Goal: Transaction & Acquisition: Purchase product/service

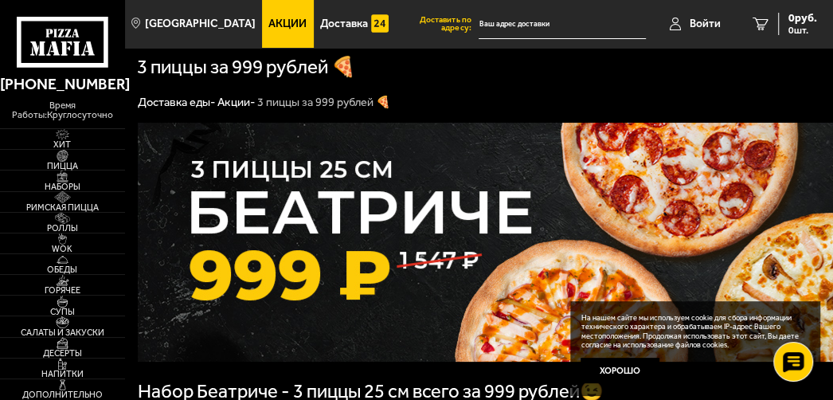
click at [501, 25] on input "text" at bounding box center [562, 24] width 166 height 29
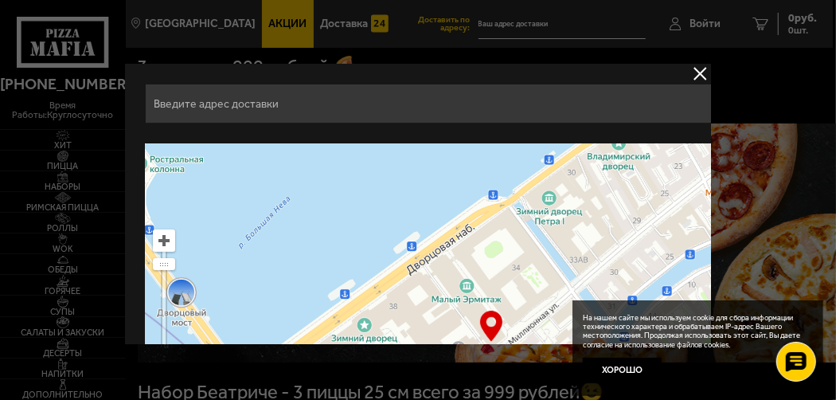
drag, startPoint x: 539, startPoint y: 202, endPoint x: 520, endPoint y: 319, distance: 119.3
click at [520, 319] on ymaps at bounding box center [492, 342] width 693 height 398
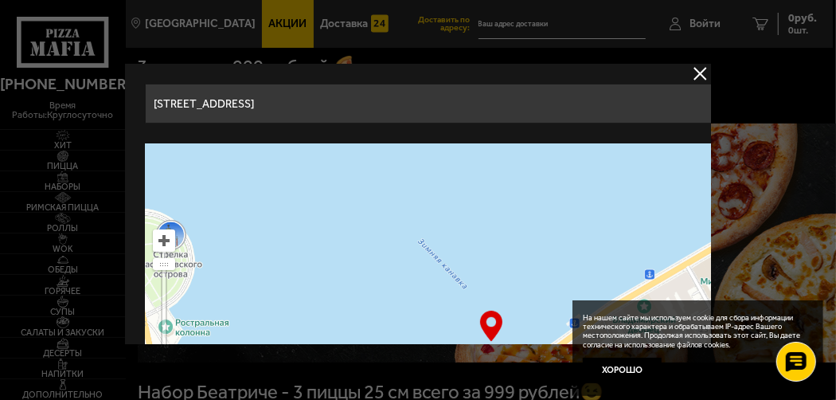
drag, startPoint x: 460, startPoint y: 185, endPoint x: 485, endPoint y: 348, distance: 165.3
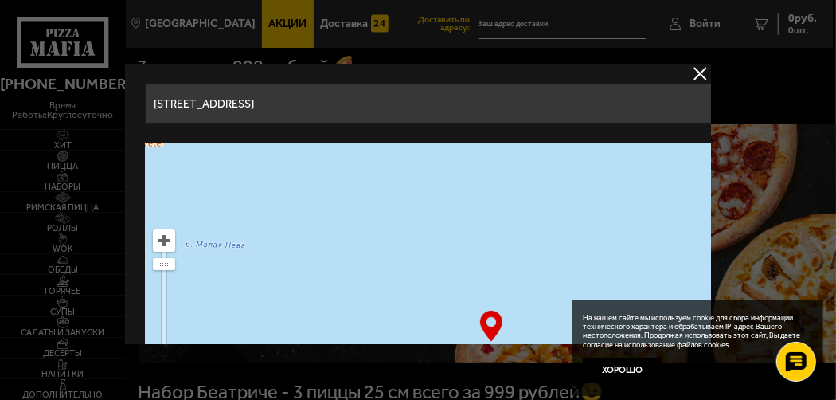
drag, startPoint x: 422, startPoint y: 206, endPoint x: 464, endPoint y: 354, distance: 154.6
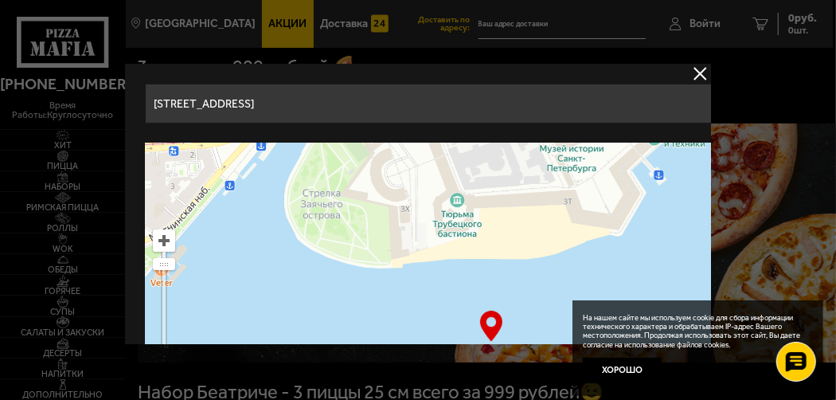
drag, startPoint x: 446, startPoint y: 209, endPoint x: 451, endPoint y: 335, distance: 126.0
click at [451, 335] on div "[STREET_ADDRESS] Это мой адрес Найдите адрес перетащив карту … © Яндекс Условия…" at bounding box center [419, 204] width 586 height 280
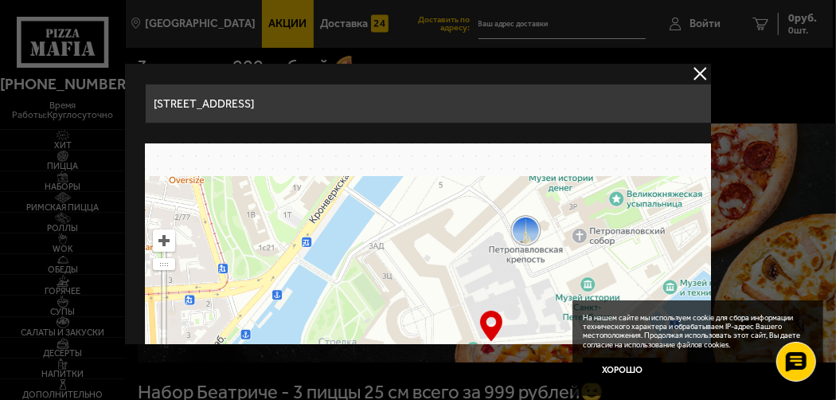
drag, startPoint x: 461, startPoint y: 186, endPoint x: 477, endPoint y: 274, distance: 89.8
click at [477, 331] on ymaps at bounding box center [492, 342] width 693 height 398
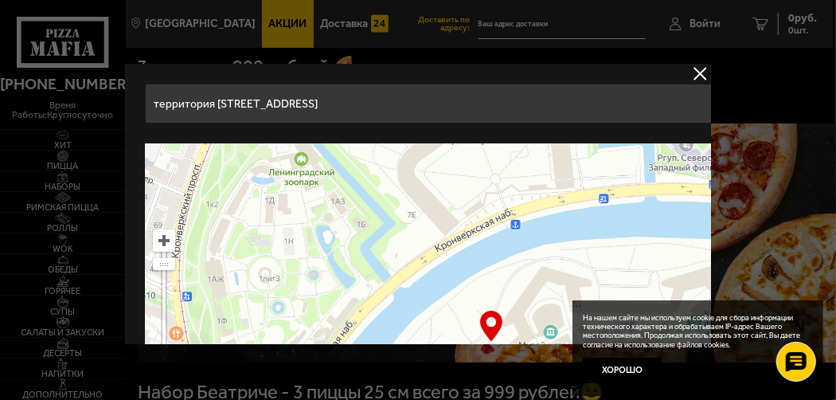
drag, startPoint x: 489, startPoint y: 195, endPoint x: 477, endPoint y: 310, distance: 115.3
click at [479, 320] on ymaps at bounding box center [492, 342] width 693 height 398
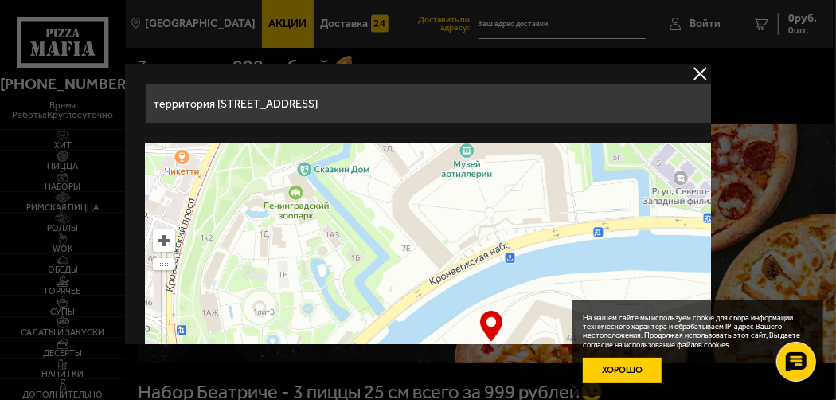
click at [635, 370] on button "Хорошо" at bounding box center [622, 371] width 78 height 26
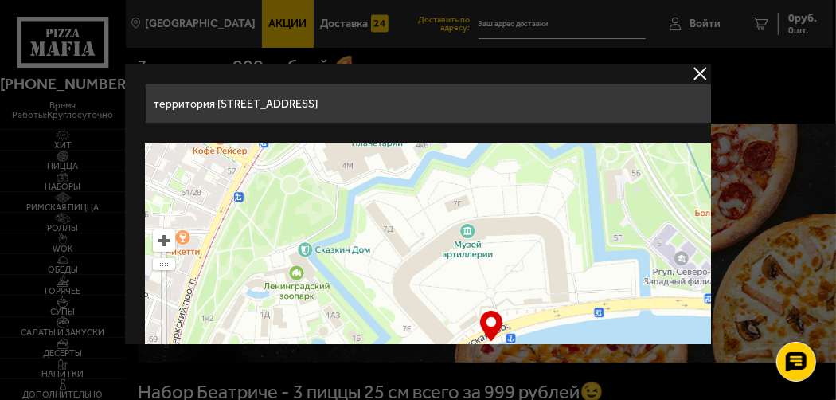
drag, startPoint x: 396, startPoint y: 189, endPoint x: 398, endPoint y: 288, distance: 99.6
click at [398, 288] on ymaps at bounding box center [492, 342] width 693 height 398
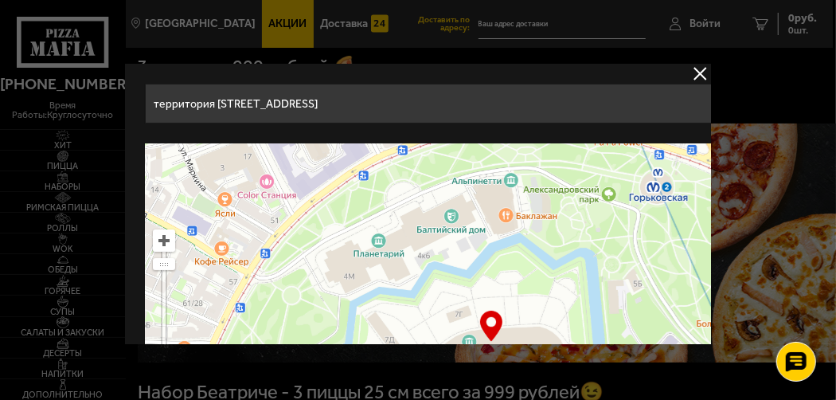
drag, startPoint x: 411, startPoint y: 180, endPoint x: 412, endPoint y: 272, distance: 92.4
click at [412, 272] on ymaps at bounding box center [492, 342] width 693 height 398
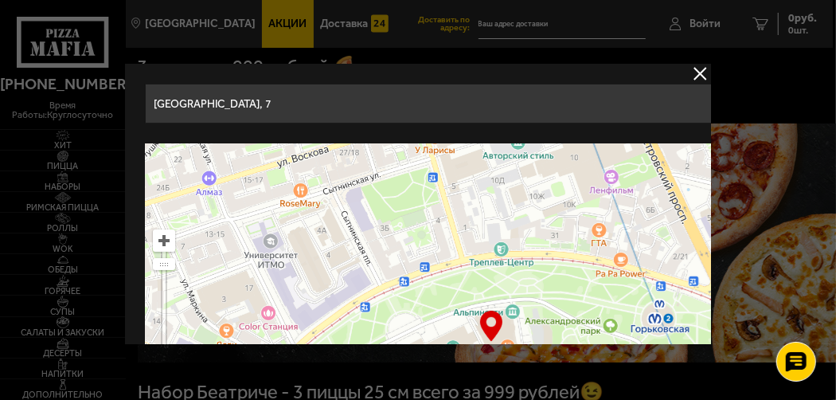
drag, startPoint x: 429, startPoint y: 178, endPoint x: 430, endPoint y: 309, distance: 130.7
click at [430, 309] on ymaps at bounding box center [492, 342] width 693 height 398
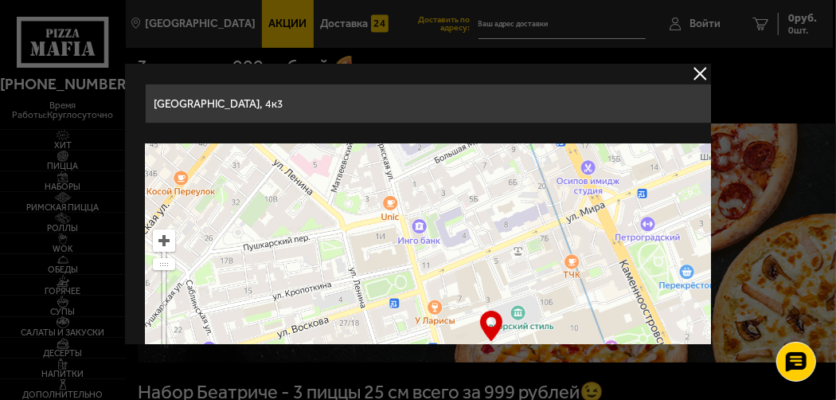
drag, startPoint x: 427, startPoint y: 163, endPoint x: 427, endPoint y: 335, distance: 172.1
click at [427, 335] on div "[GEOGRAPHIC_DATA], 4к3 Это мой адрес Найдите адрес перетащив карту … © Яндекс У…" at bounding box center [419, 204] width 586 height 280
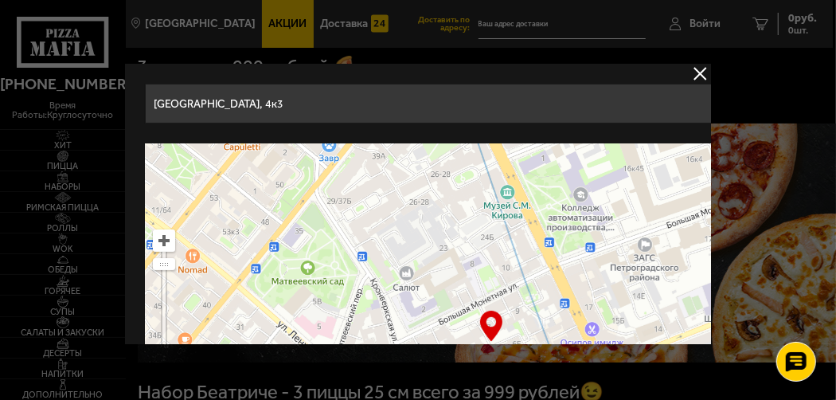
drag, startPoint x: 441, startPoint y: 182, endPoint x: 445, endPoint y: 370, distance: 188.0
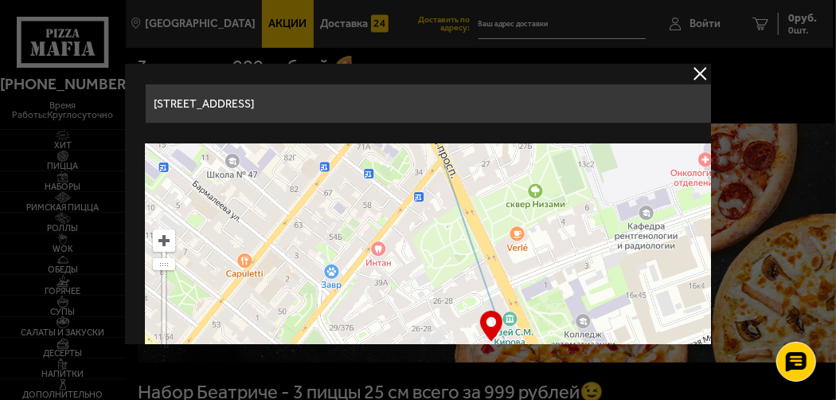
drag, startPoint x: 441, startPoint y: 228, endPoint x: 443, endPoint y: 273, distance: 45.5
click at [443, 273] on ymaps at bounding box center [492, 342] width 693 height 398
type input "[STREET_ADDRESS]"
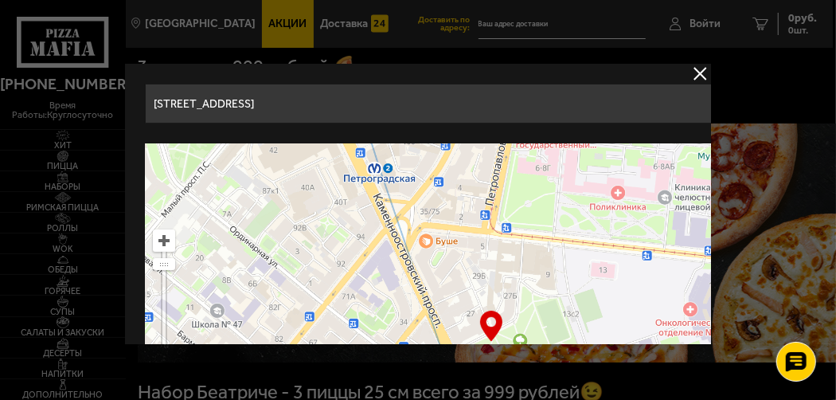
drag, startPoint x: 467, startPoint y: 191, endPoint x: 452, endPoint y: 341, distance: 150.5
click at [452, 341] on div "[STREET_ADDRESS] Это мой адрес Найдите адрес перетащив карту … © Яндекс Условия…" at bounding box center [419, 204] width 586 height 280
drag, startPoint x: 345, startPoint y: 100, endPoint x: 157, endPoint y: 103, distance: 188.0
click at [157, 103] on input "[STREET_ADDRESS]" at bounding box center [433, 104] width 574 height 40
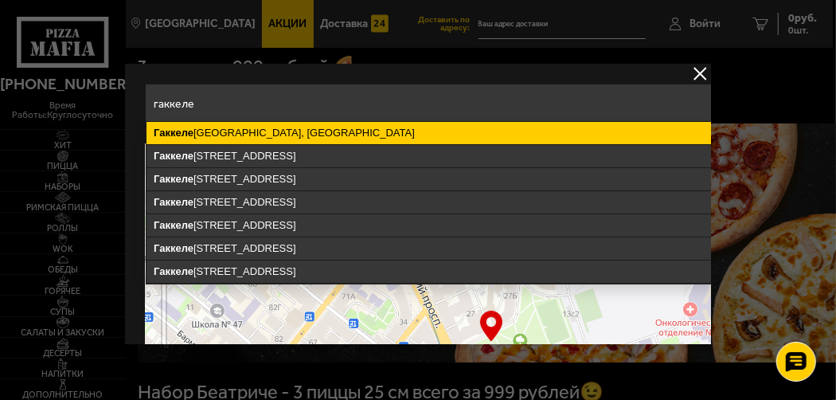
click at [183, 138] on ymaps "Гаккеле" at bounding box center [175, 133] width 40 height 12
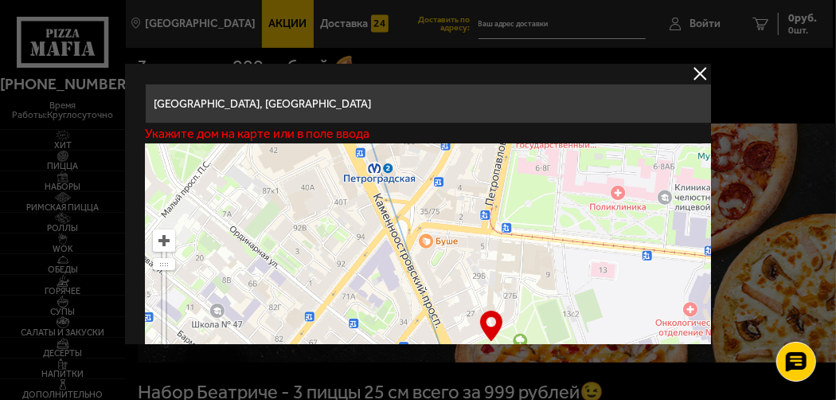
click at [346, 108] on input "[GEOGRAPHIC_DATA], [GEOGRAPHIC_DATA]" at bounding box center [433, 104] width 574 height 40
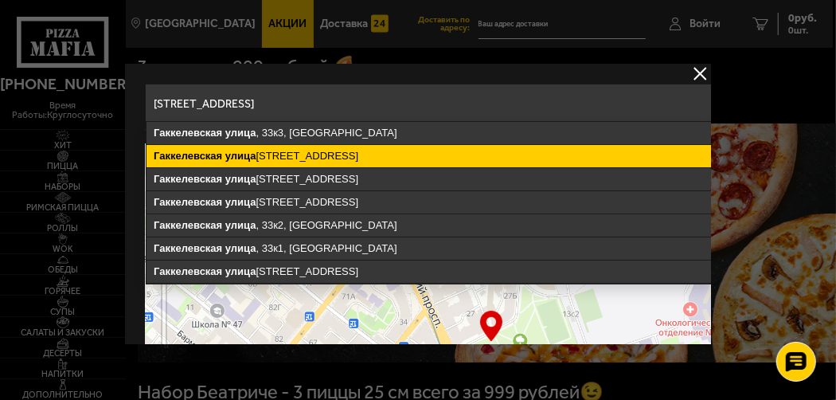
click at [317, 150] on ymaps "[STREET_ADDRESS]" at bounding box center [433, 156] width 572 height 22
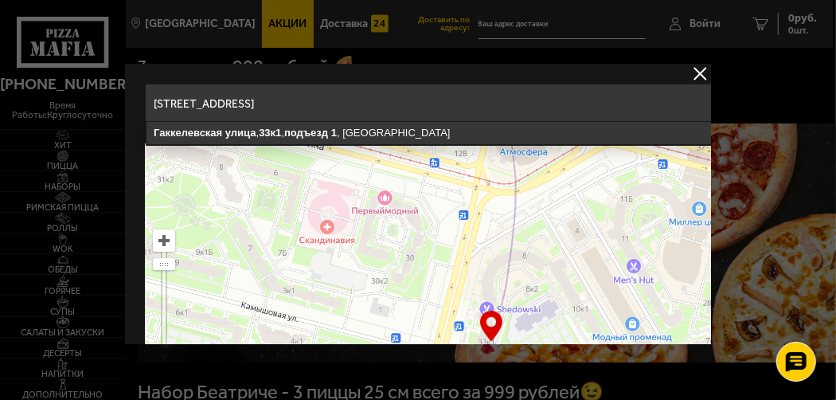
click at [432, 104] on input "[STREET_ADDRESS]" at bounding box center [433, 104] width 574 height 40
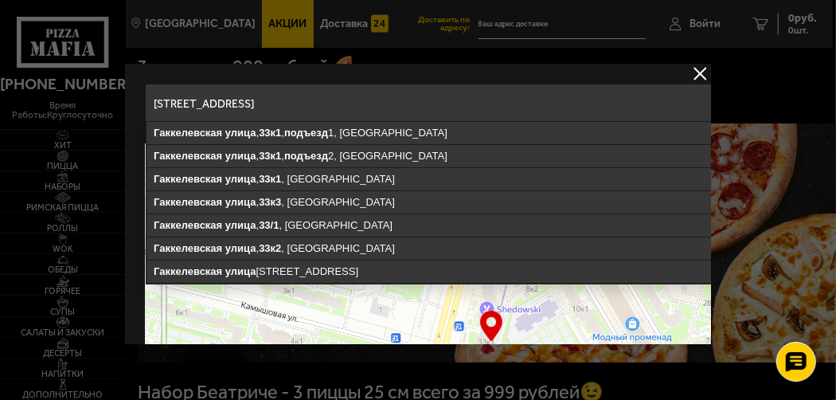
click at [427, 104] on input "[STREET_ADDRESS]" at bounding box center [433, 104] width 574 height 40
click at [463, 105] on input "[STREET_ADDRESS]" at bounding box center [433, 104] width 574 height 40
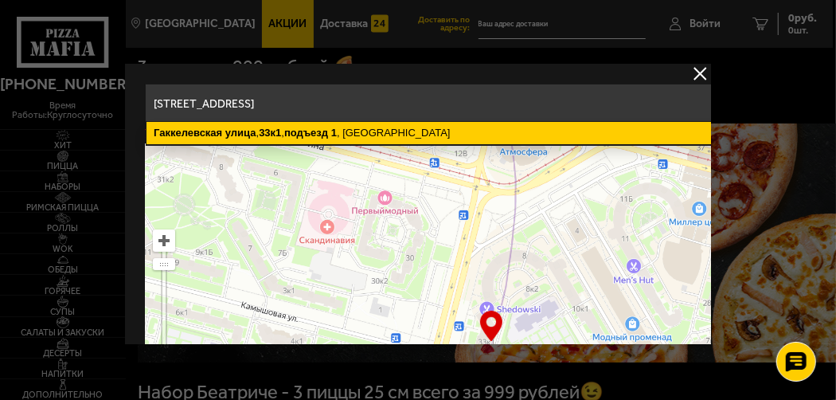
click at [407, 129] on ymaps "[STREET_ADDRESS]" at bounding box center [433, 133] width 572 height 22
type input "[STREET_ADDRESS]"
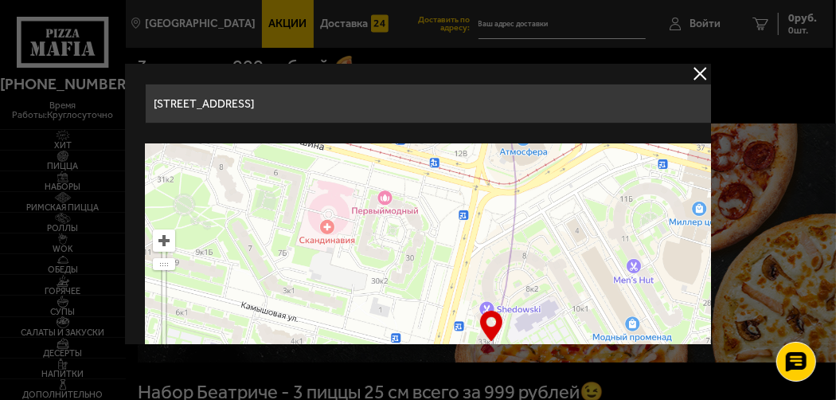
click at [699, 74] on button "delivery type" at bounding box center [701, 74] width 20 height 20
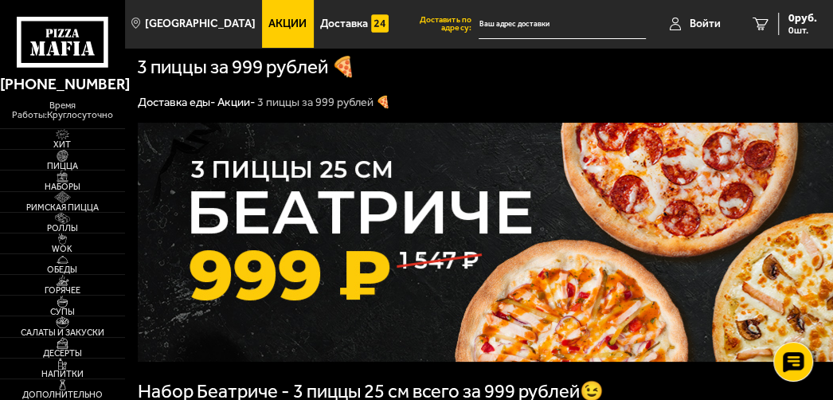
click at [529, 19] on input "text" at bounding box center [562, 24] width 166 height 29
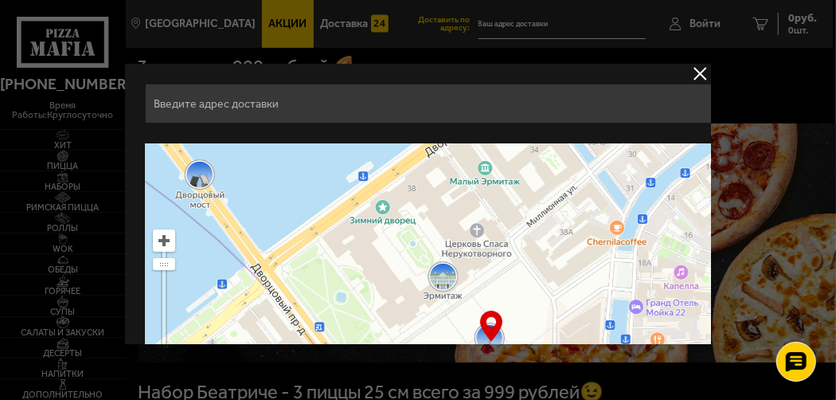
click at [519, 25] on div at bounding box center [418, 200] width 836 height 400
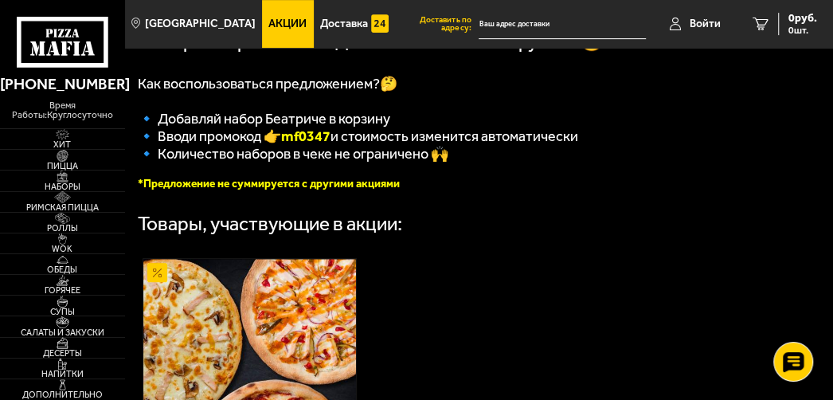
scroll to position [319, 0]
